Goal: Navigation & Orientation: Find specific page/section

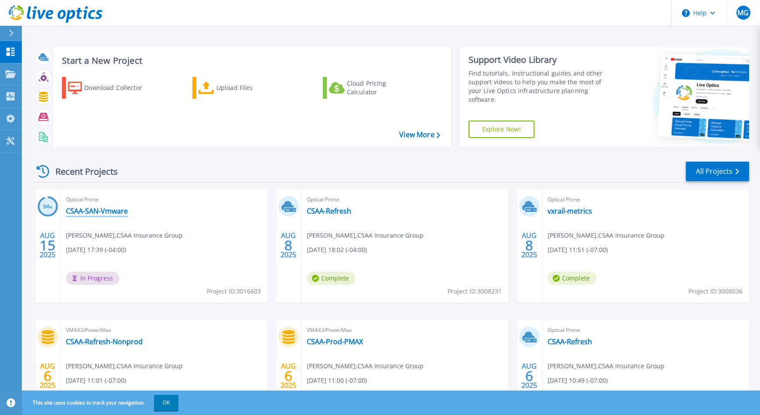
click at [91, 212] on link "CSAA-SAN-Vmware" at bounding box center [97, 210] width 62 height 9
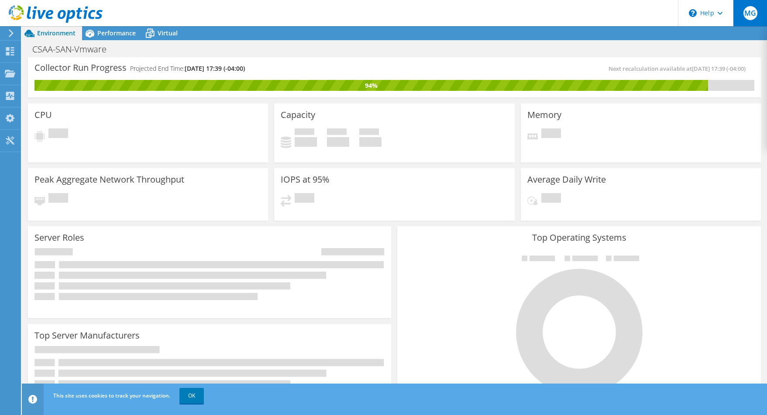
click at [750, 15] on span "MG" at bounding box center [750, 13] width 14 height 14
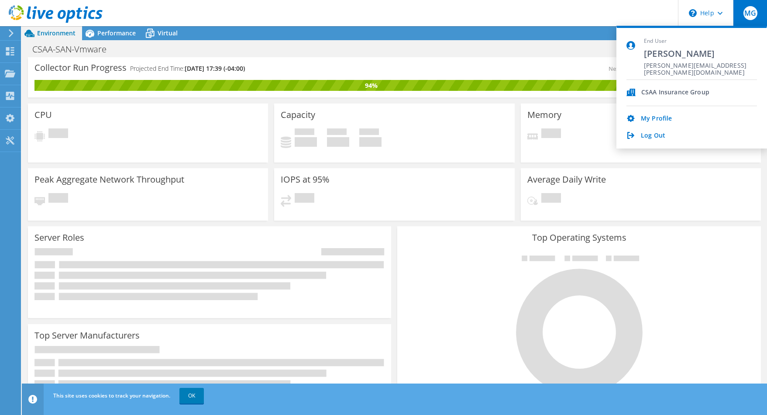
click at [575, 15] on header "MG End User Miguel Garcia miguel.garcia@csaa.com CSAA Insurance Group My Profil…" at bounding box center [383, 13] width 767 height 26
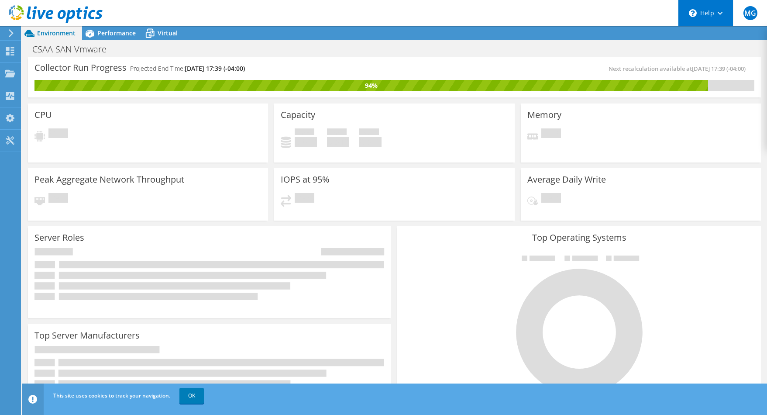
click at [719, 15] on div "\n Help" at bounding box center [705, 13] width 55 height 26
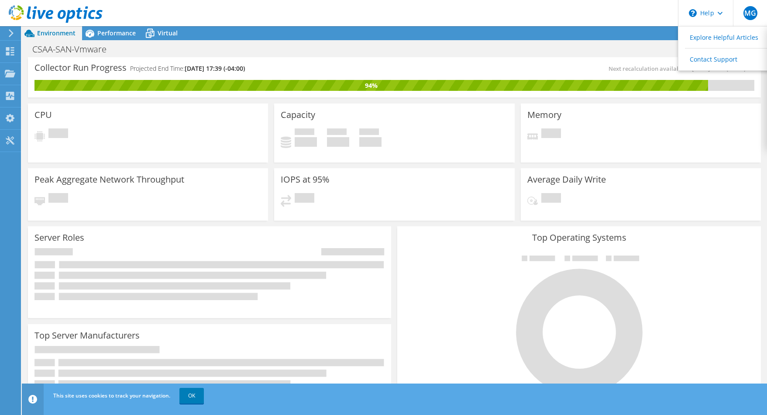
click at [605, 17] on header "MG End User Miguel Garcia miguel.garcia@csaa.com CSAA Insurance Group My Profil…" at bounding box center [383, 13] width 767 height 26
click at [190, 393] on link "OK" at bounding box center [191, 396] width 24 height 16
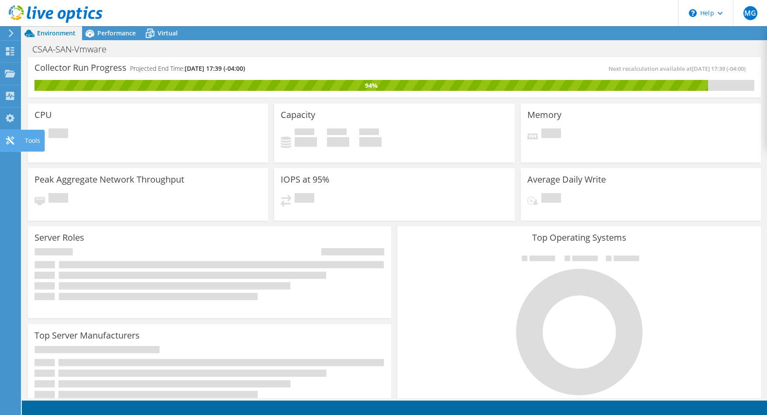
click at [11, 139] on icon at bounding box center [10, 140] width 10 height 8
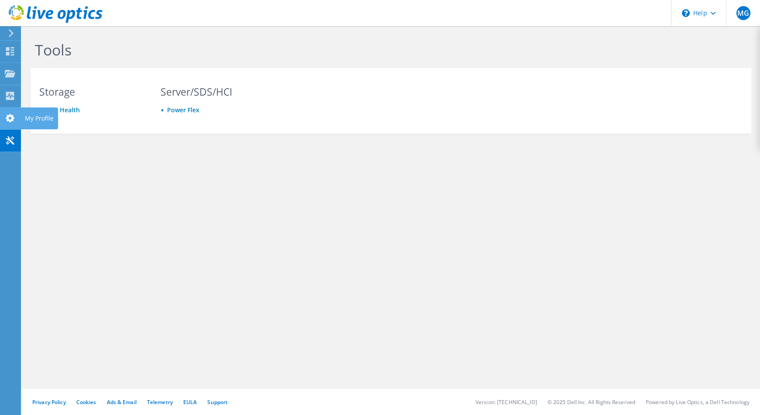
click at [8, 117] on use at bounding box center [10, 118] width 9 height 8
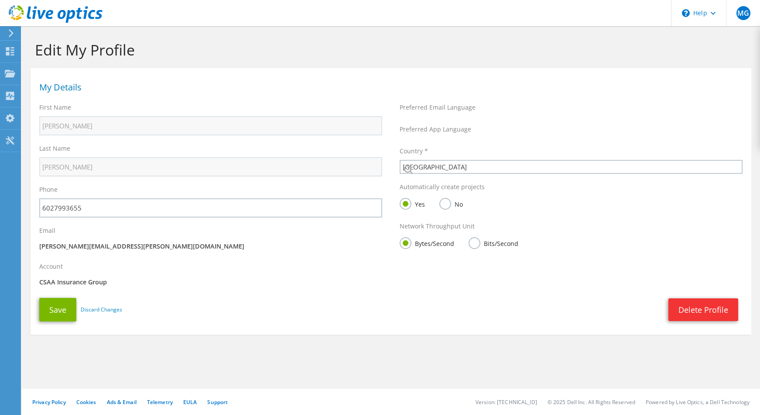
select select "224"
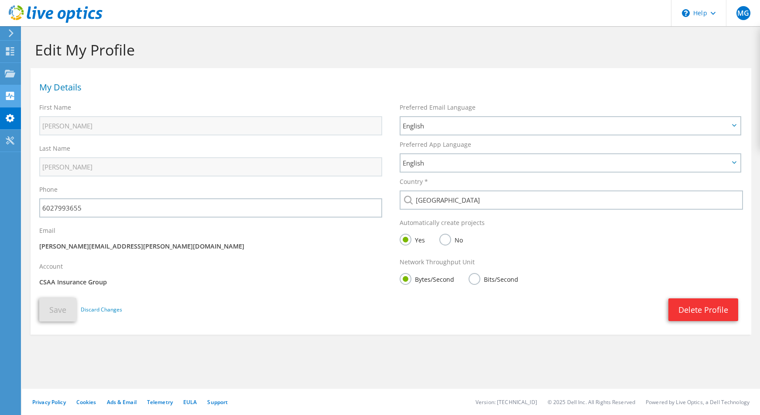
click at [10, 96] on use at bounding box center [10, 96] width 8 height 8
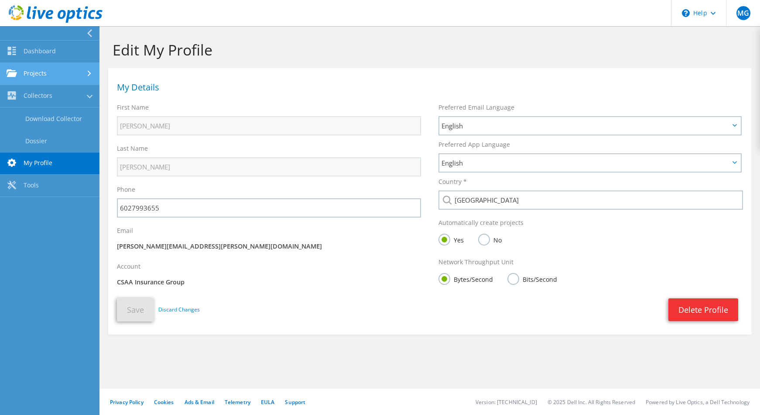
click at [43, 76] on link "Projects" at bounding box center [50, 74] width 100 height 22
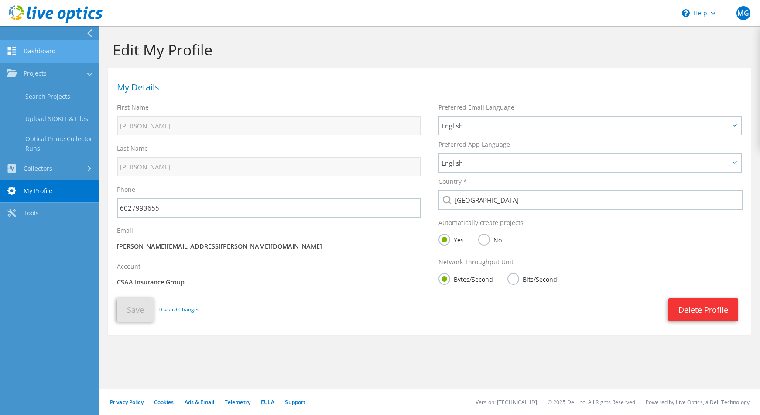
click at [41, 53] on link "Dashboard" at bounding box center [50, 52] width 100 height 22
